Goal: Navigation & Orientation: Go to known website

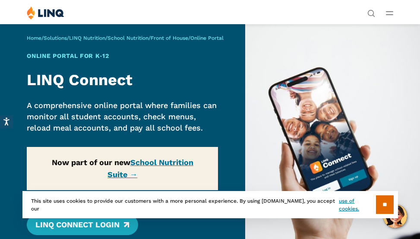
click at [51, 9] on img at bounding box center [46, 12] width 38 height 13
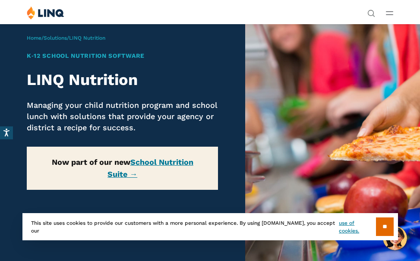
click at [390, 14] on icon "Open Main Menu" at bounding box center [389, 13] width 7 height 4
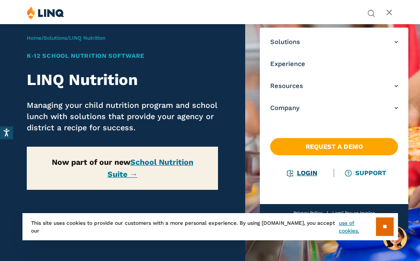
click at [295, 174] on link "Login" at bounding box center [302, 173] width 30 height 8
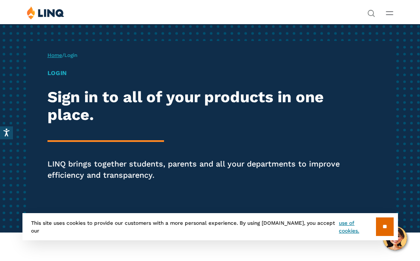
click at [52, 54] on link "Home" at bounding box center [55, 55] width 15 height 6
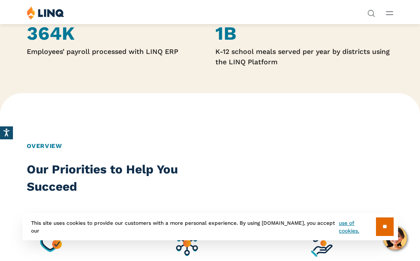
scroll to position [389, 0]
